Goal: Use online tool/utility: Use online tool/utility

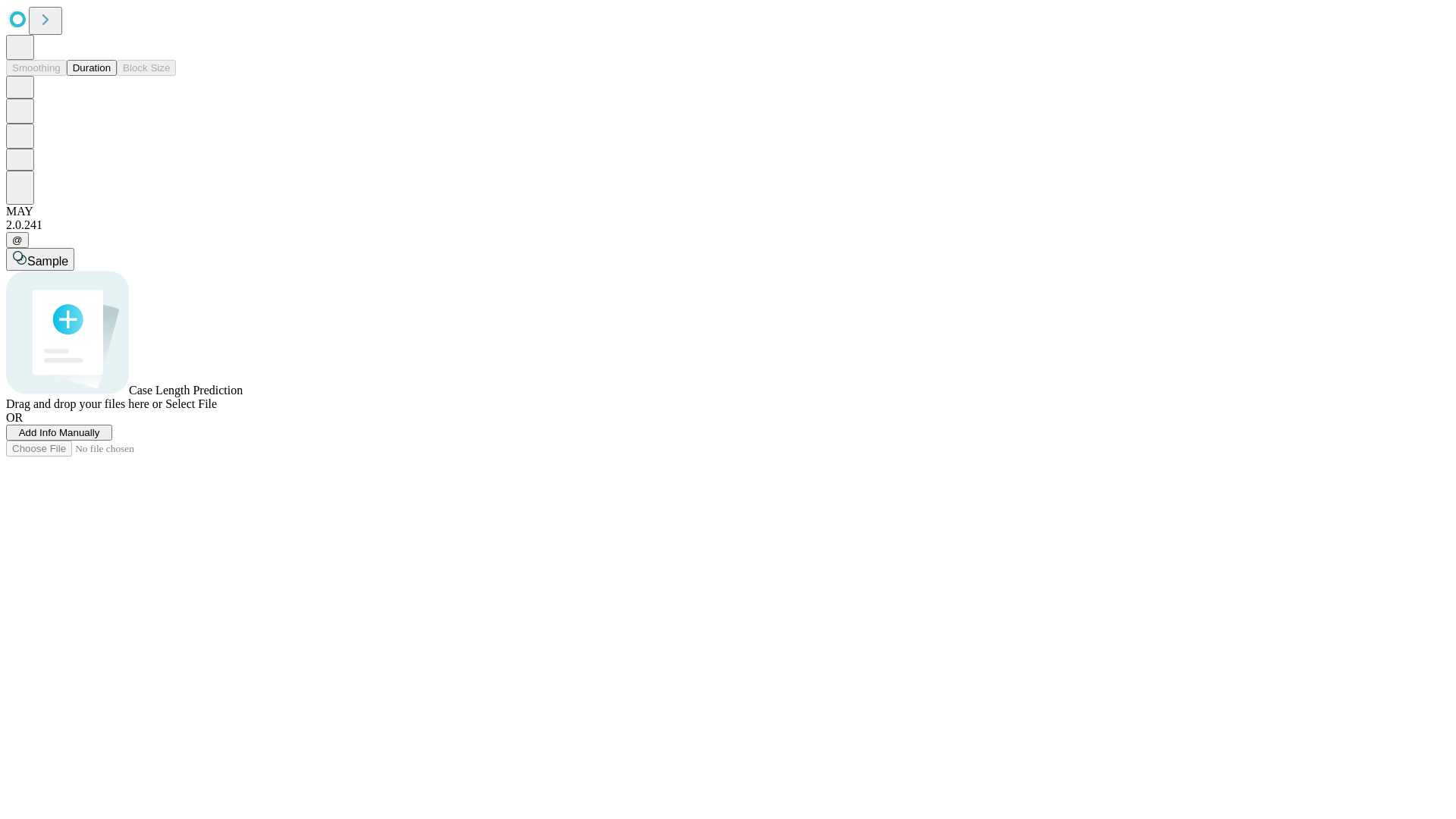
click at [100, 438] on span "Add Info Manually" at bounding box center [59, 433] width 81 height 12
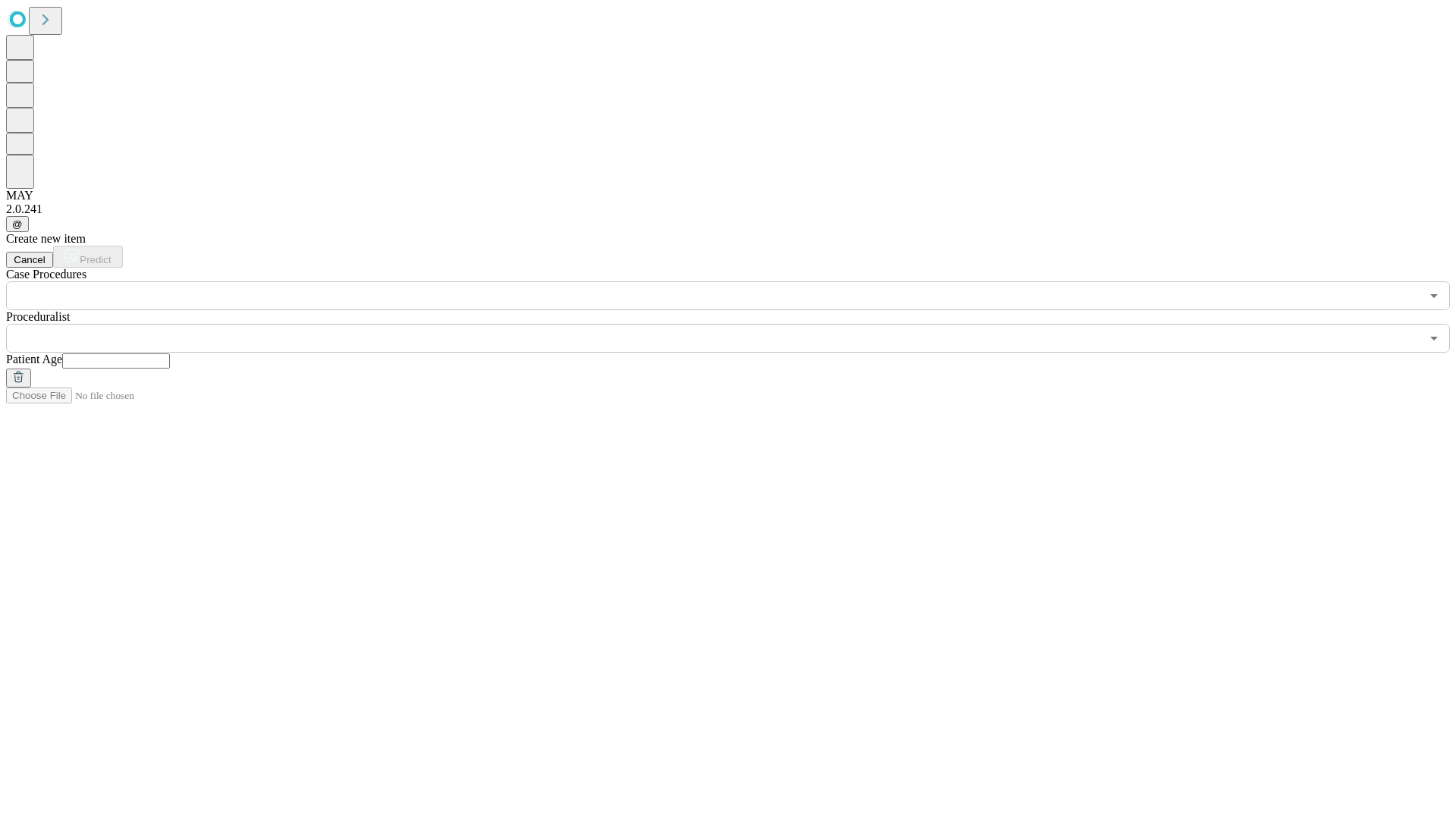
click at [170, 353] on input "text" at bounding box center [116, 361] width 108 height 15
type input "**"
click at [739, 324] on input "text" at bounding box center [713, 338] width 1414 height 29
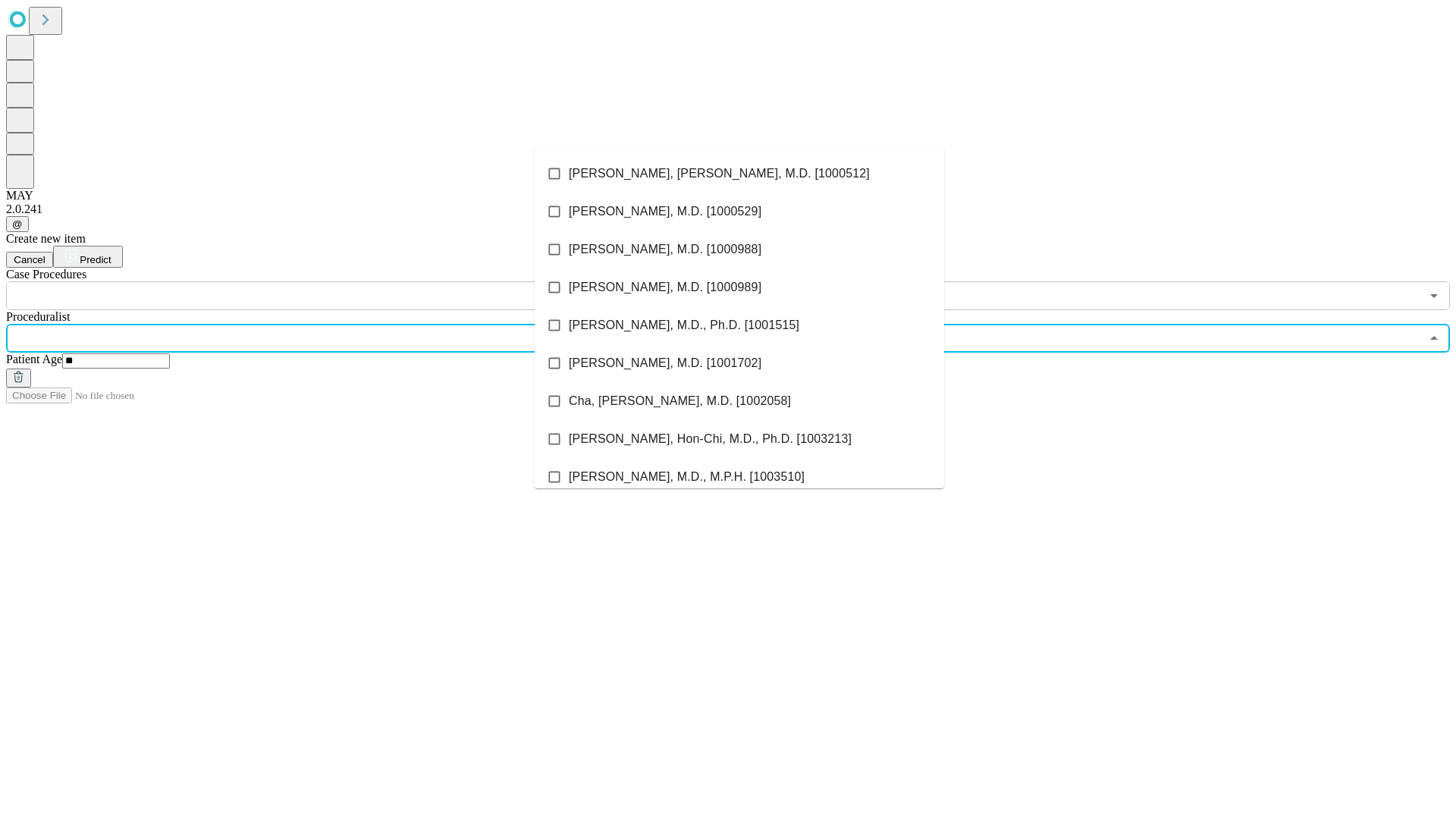
click at [740, 174] on li "[PERSON_NAME], [PERSON_NAME], M.D. [1000512]" at bounding box center [739, 174] width 410 height 38
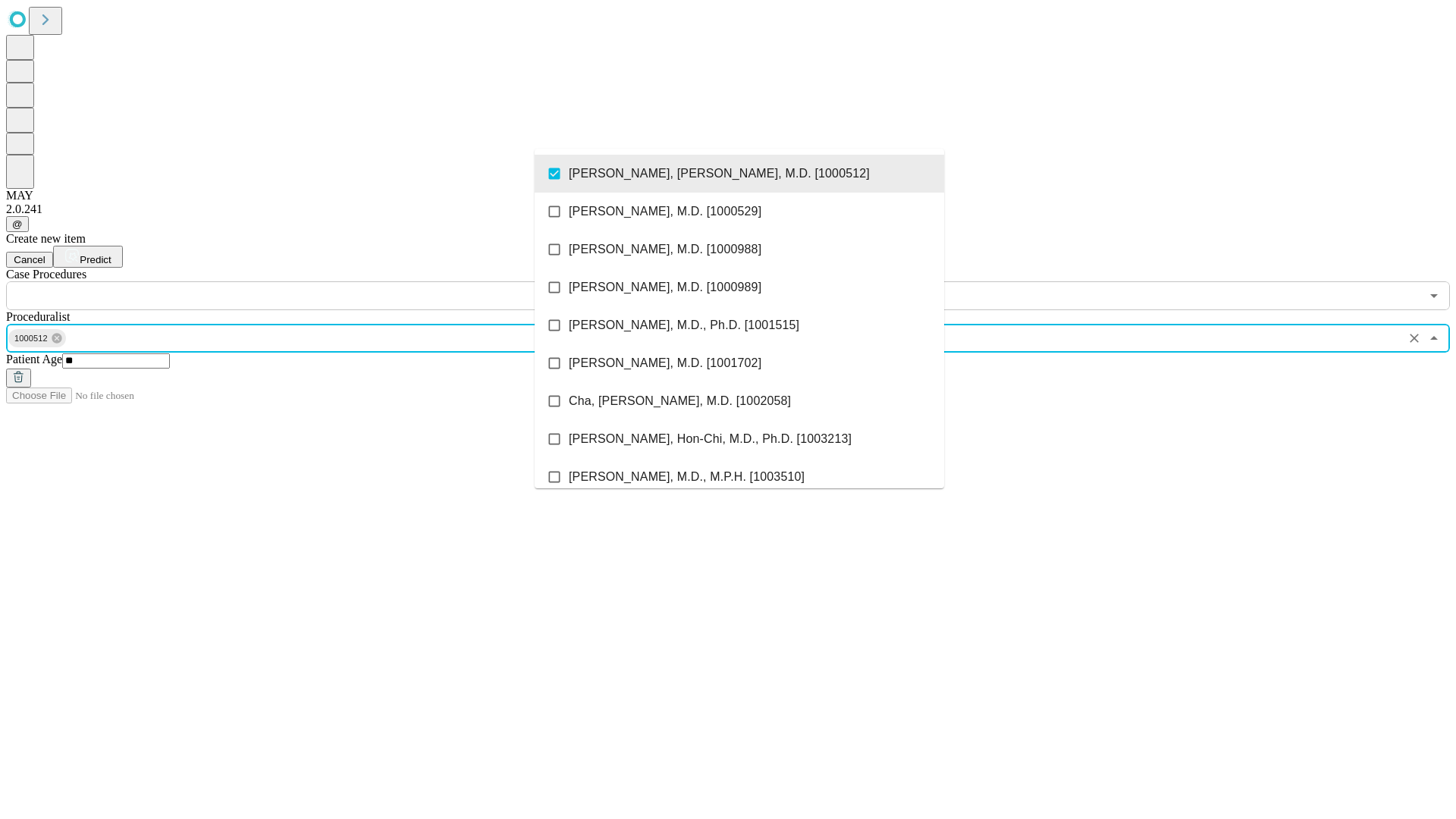
click at [318, 281] on input "text" at bounding box center [713, 295] width 1414 height 29
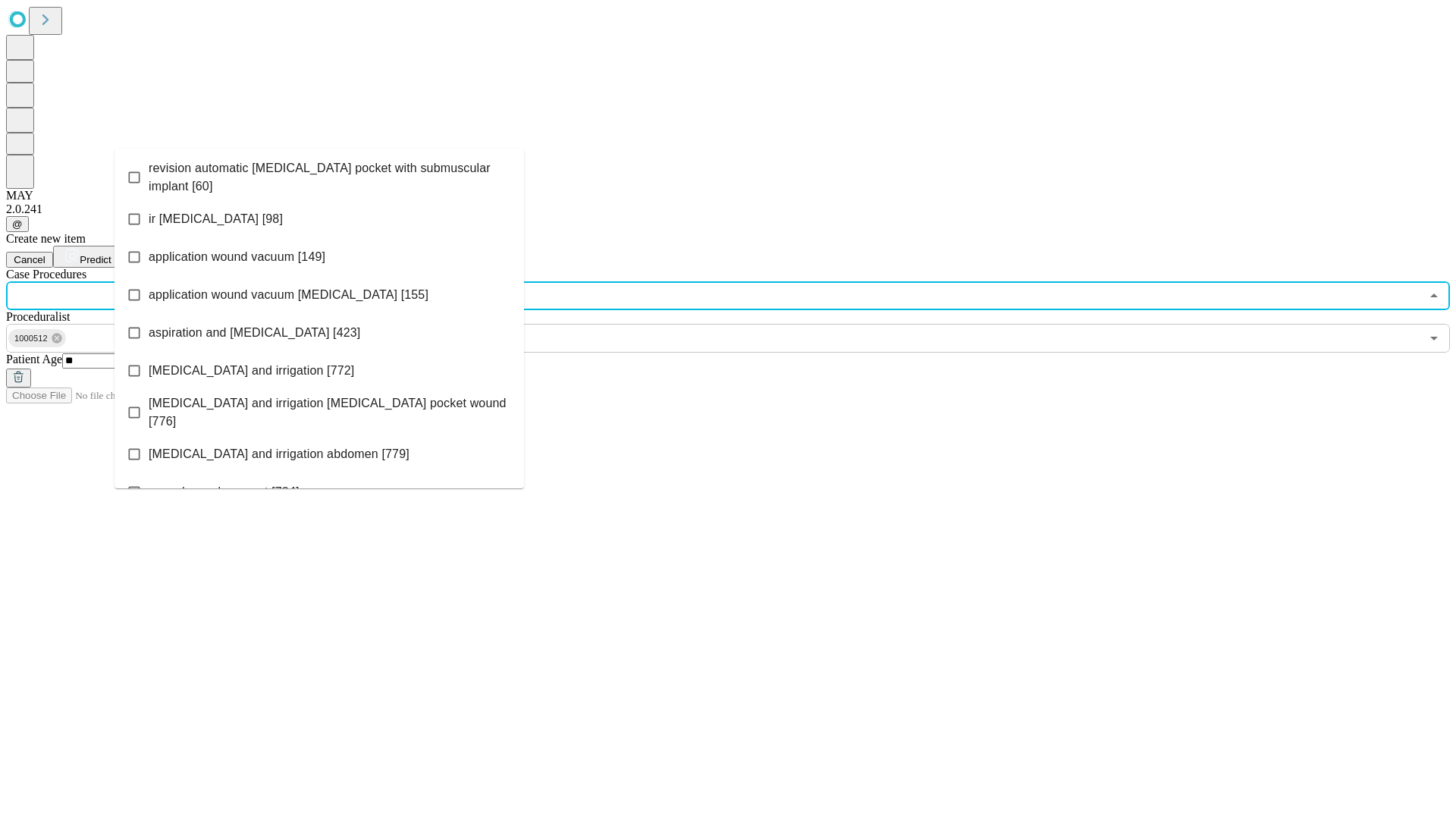
click at [319, 174] on span "revision automatic [MEDICAL_DATA] pocket with submuscular implant [60]" at bounding box center [330, 177] width 363 height 36
click at [111, 254] on span "Predict" at bounding box center [95, 259] width 31 height 12
